Goal: Information Seeking & Learning: Learn about a topic

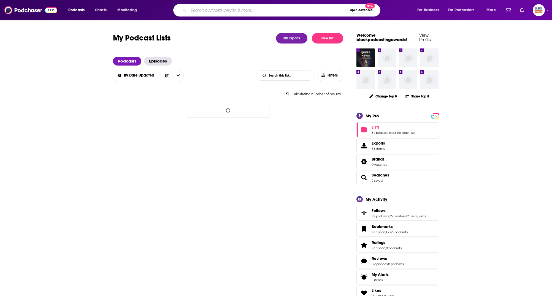
type input "Conversate with Killer [PERSON_NAME]"
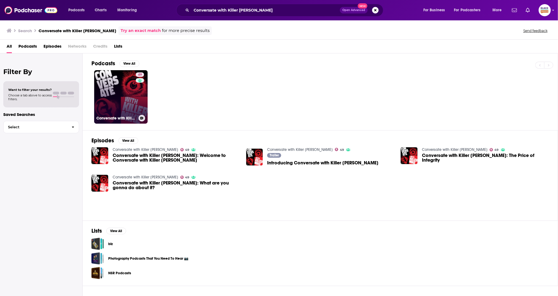
click at [117, 100] on link "49 Conversate with Killer [PERSON_NAME]" at bounding box center [120, 96] width 53 height 53
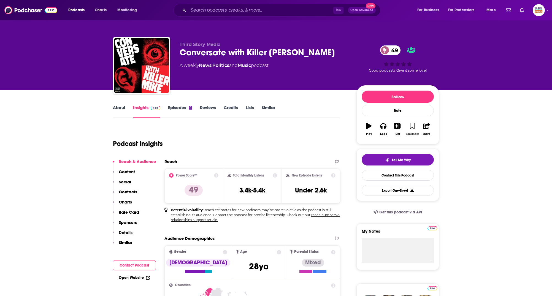
click at [410, 126] on icon "button" at bounding box center [412, 126] width 5 height 6
click at [399, 127] on icon "button" at bounding box center [397, 126] width 7 height 6
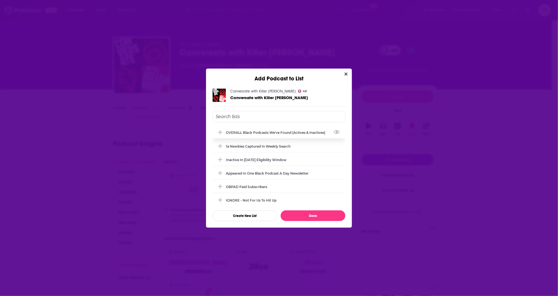
click at [274, 133] on div "OVERALL Black podcasts we've found (actives & inactives)" at bounding box center [277, 132] width 103 height 4
click at [273, 145] on div "1a Newbies captured in weekly search" at bounding box center [260, 146] width 68 height 4
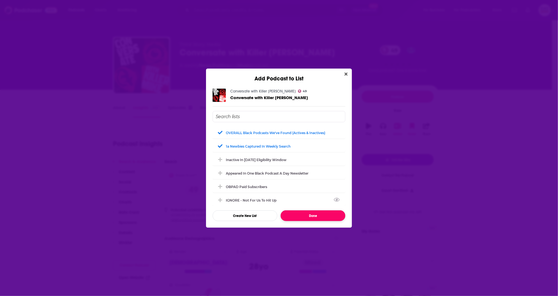
click at [331, 219] on button "Done" at bounding box center [313, 215] width 65 height 11
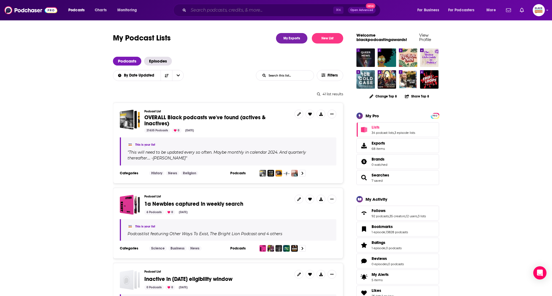
click at [227, 11] on input "Search podcasts, credits, & more..." at bounding box center [260, 10] width 145 height 9
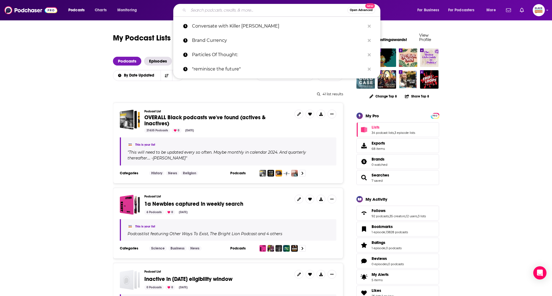
paste input "The Rest Is Football"
type input "The Rest Is Football"
